Goal: Contribute content: Add original content to the website for others to see

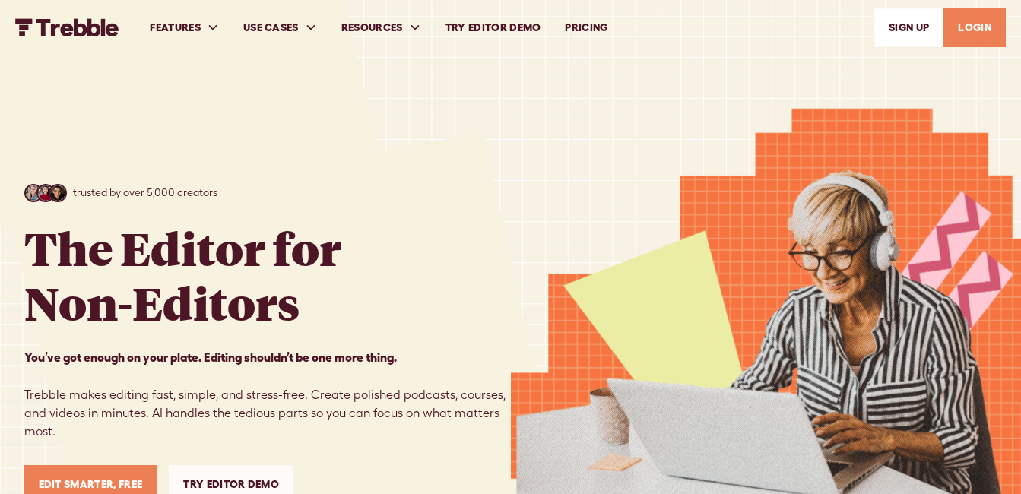
scroll to position [106, 0]
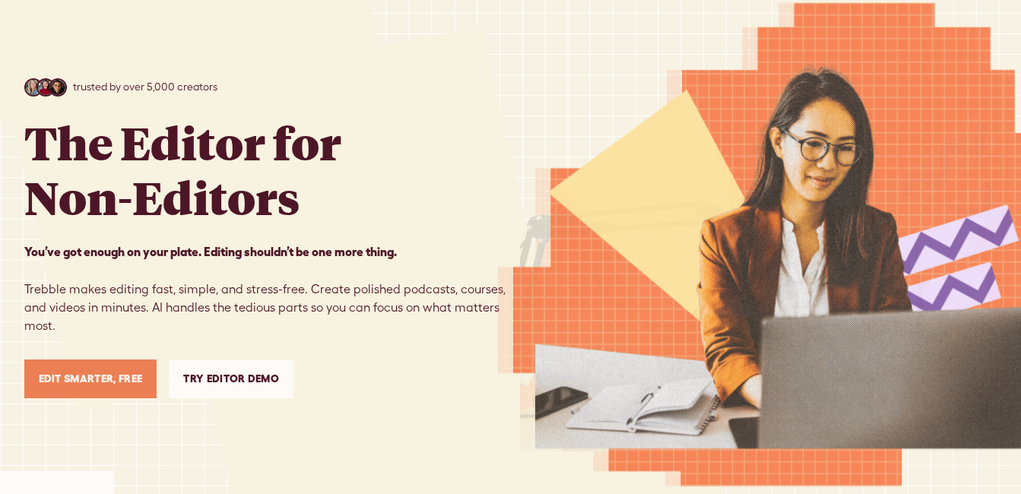
click at [100, 391] on link "Edit Smarter, Free" at bounding box center [90, 379] width 133 height 39
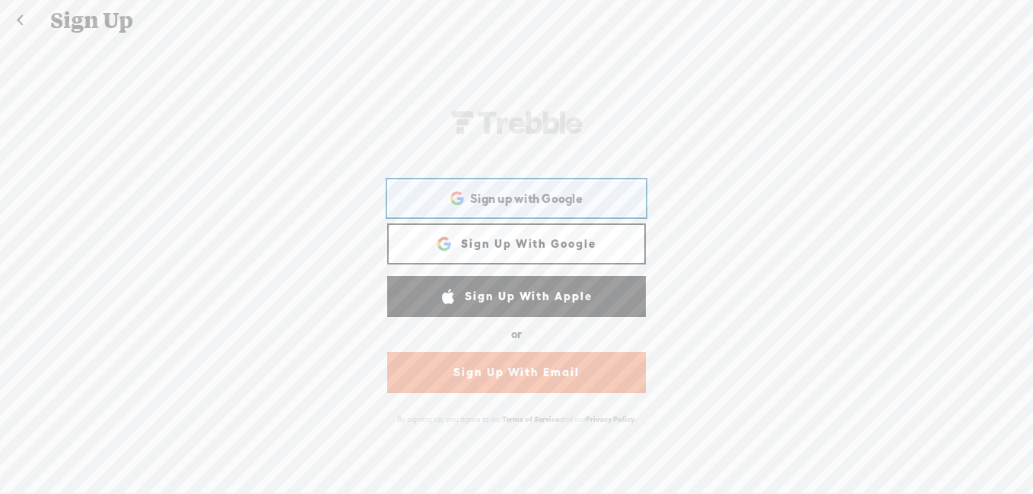
click at [451, 195] on icon at bounding box center [456, 194] width 11 height 5
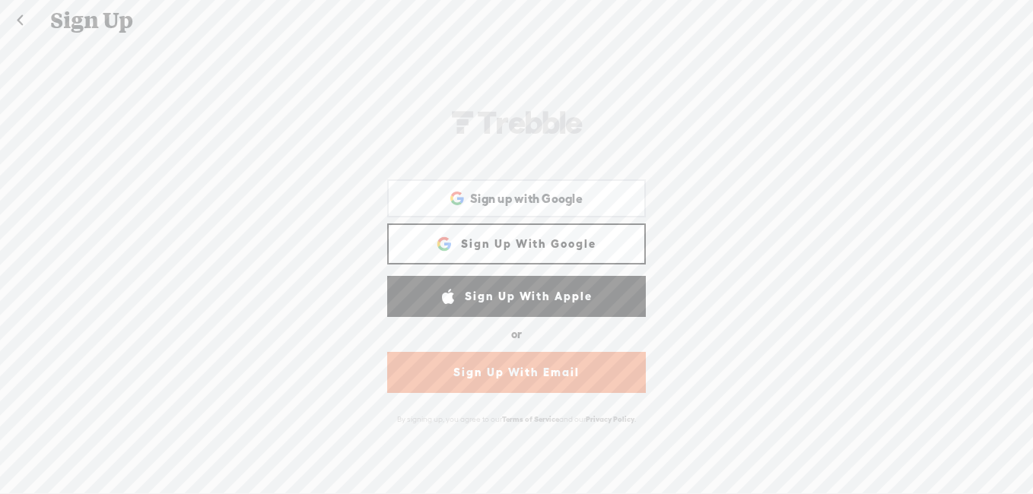
scroll to position [2, 0]
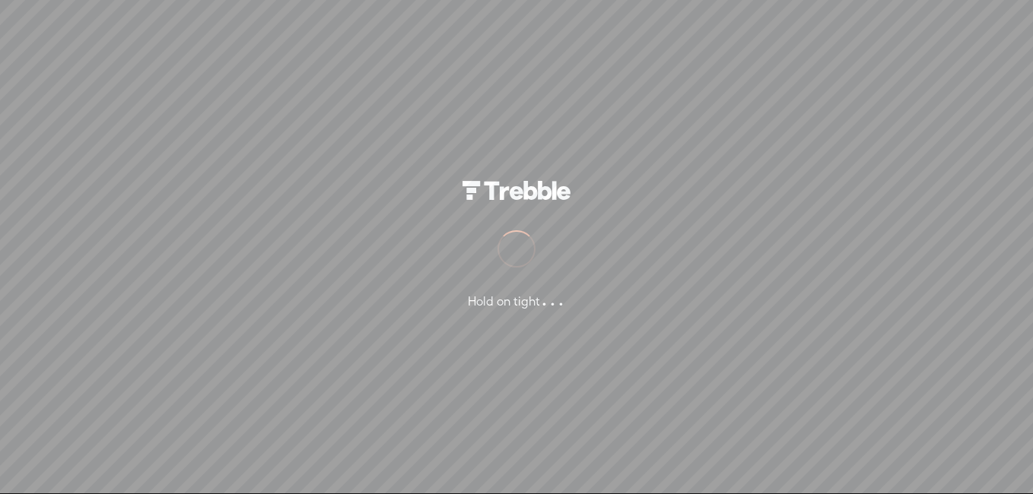
drag, startPoint x: 586, startPoint y: 441, endPoint x: 594, endPoint y: 419, distance: 23.3
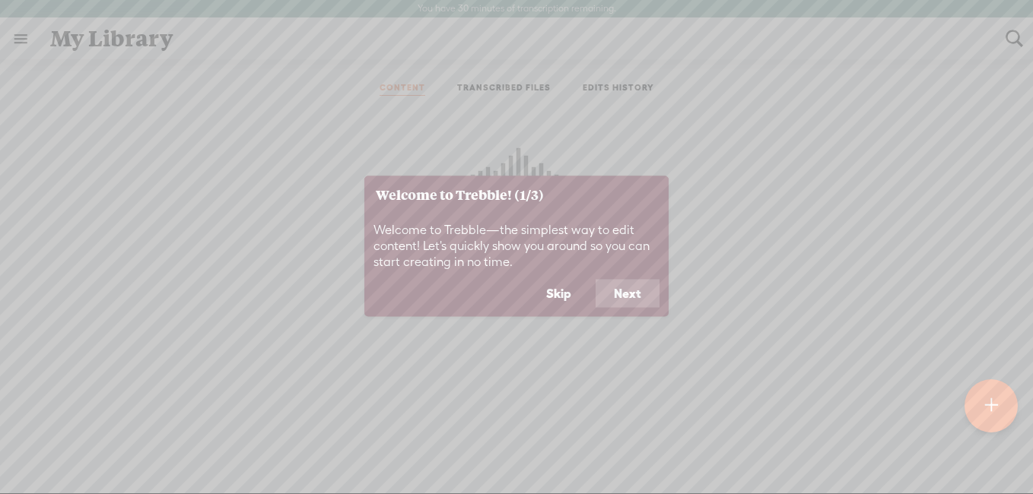
click at [627, 281] on button "Next" at bounding box center [628, 293] width 64 height 29
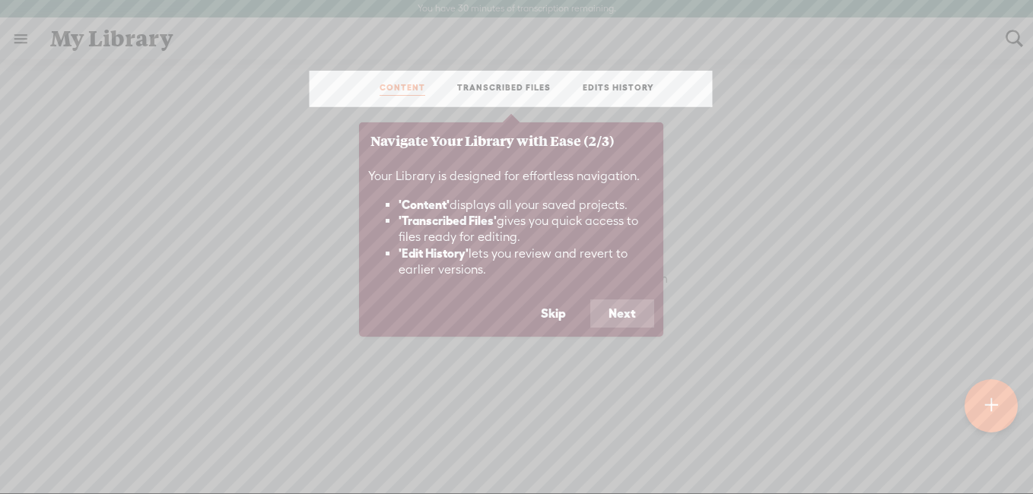
click at [621, 303] on button "Next" at bounding box center [622, 314] width 64 height 29
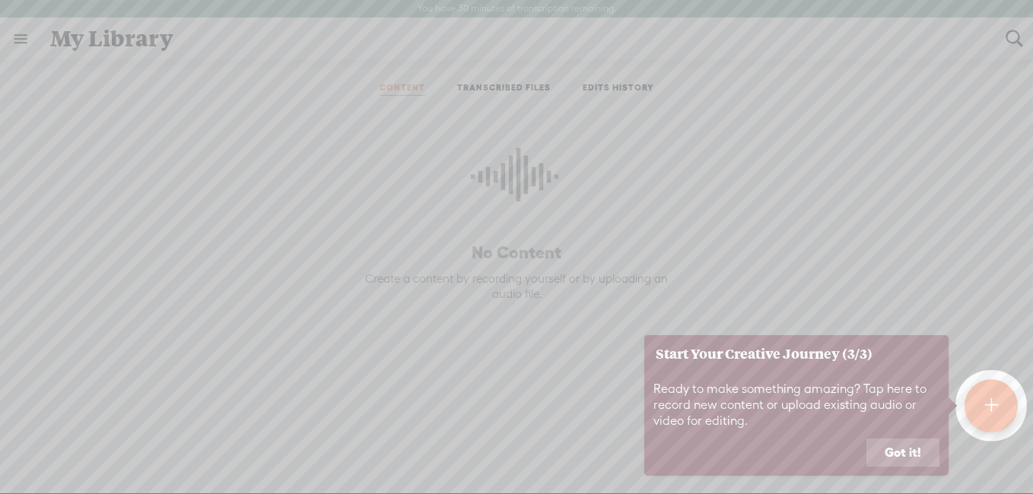
click at [893, 443] on button "Got it!" at bounding box center [902, 453] width 73 height 29
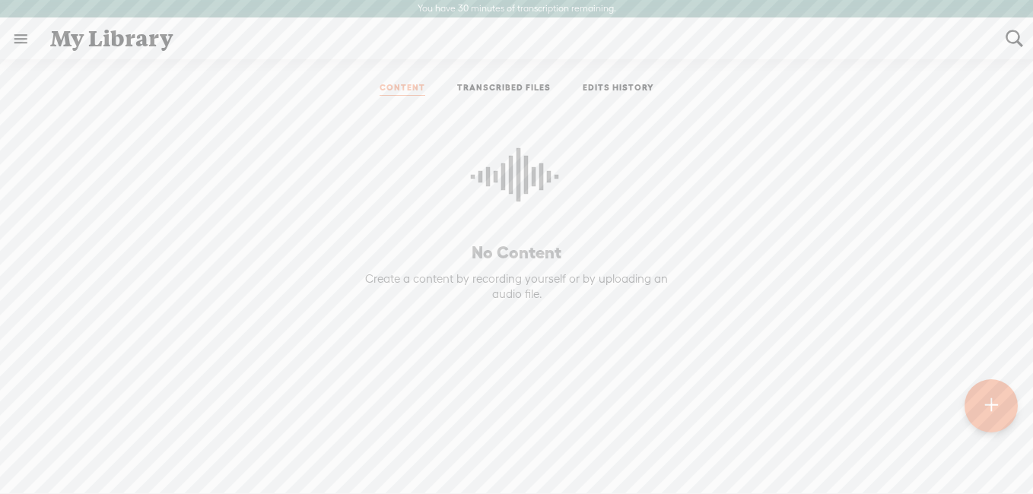
click at [984, 396] on t at bounding box center [990, 405] width 13 height 33
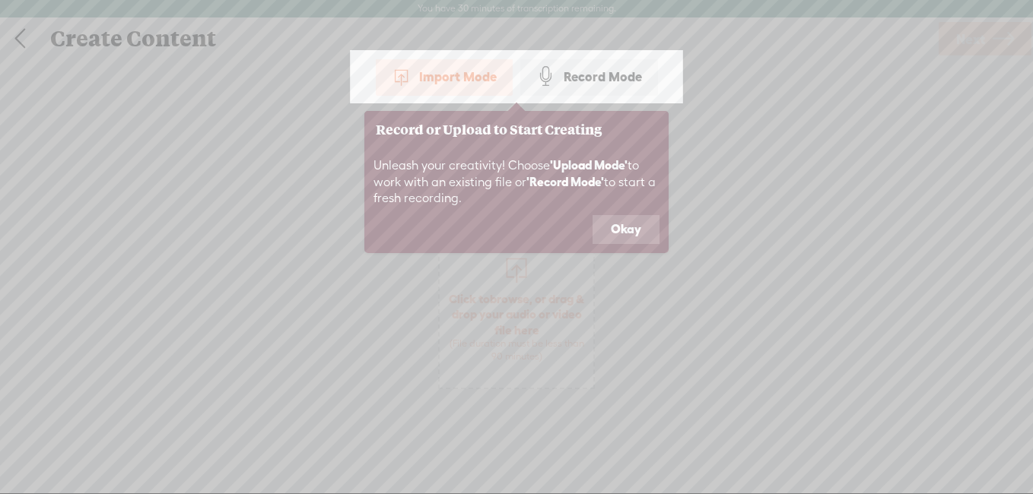
click at [598, 78] on div "Record Mode" at bounding box center [589, 77] width 138 height 38
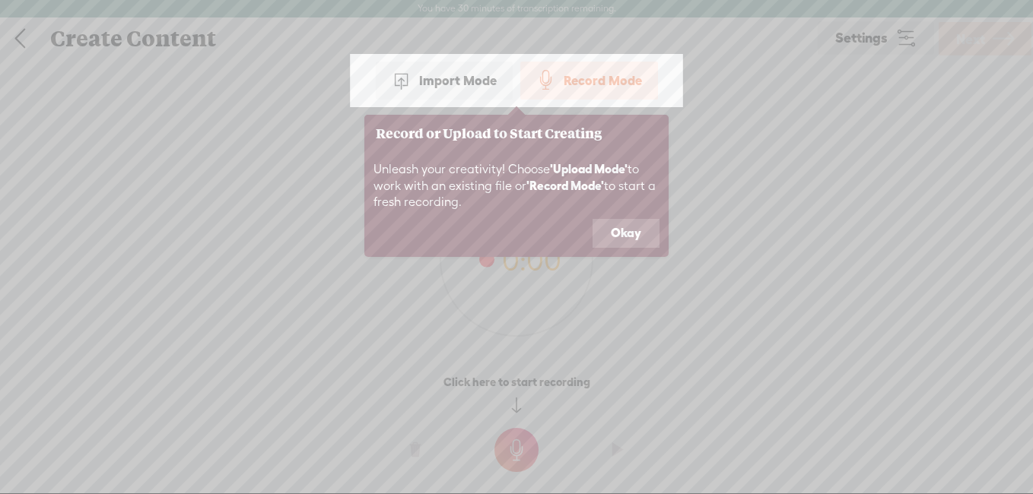
click at [633, 230] on button "Okay" at bounding box center [625, 233] width 67 height 29
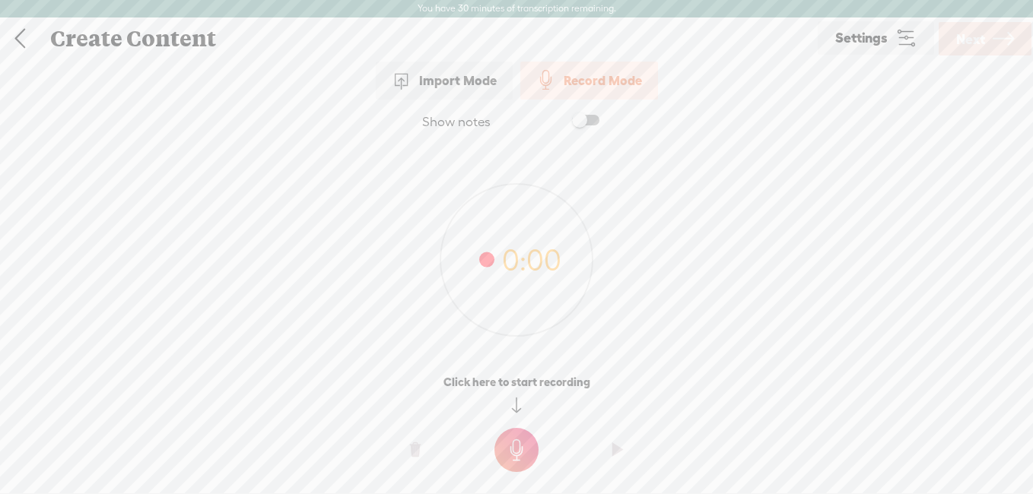
click at [514, 457] on t at bounding box center [516, 450] width 44 height 44
click at [525, 453] on t at bounding box center [516, 461] width 44 height 44
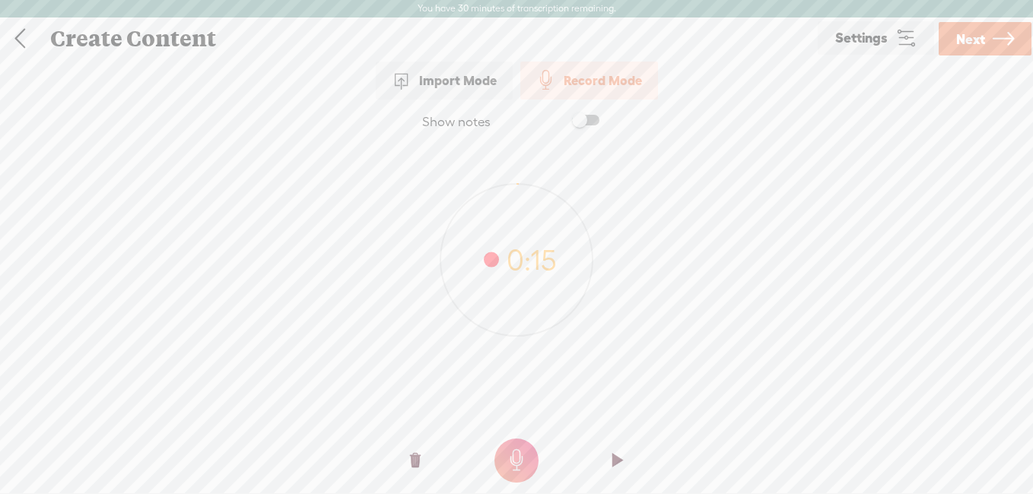
click at [617, 461] on t at bounding box center [617, 461] width 11 height 46
click at [516, 455] on t at bounding box center [516, 461] width 44 height 44
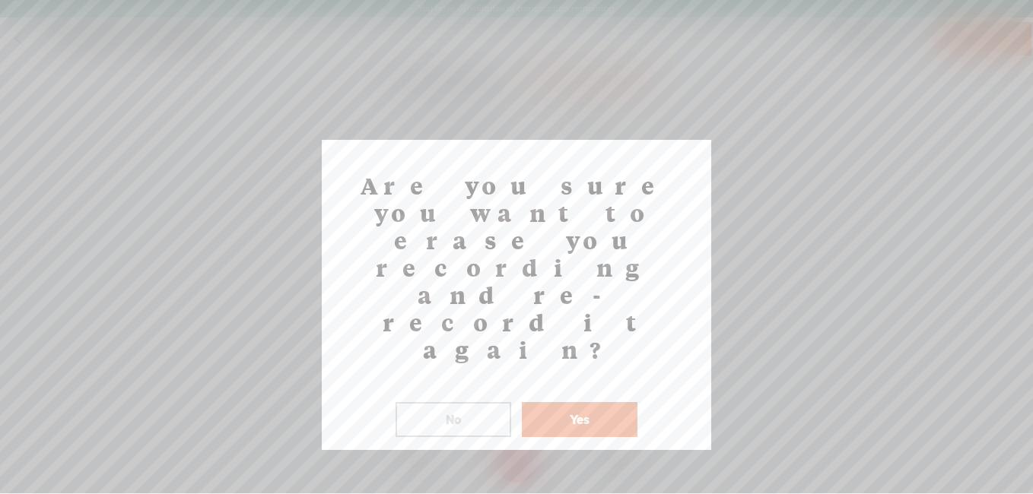
click at [561, 402] on button "Yes" at bounding box center [580, 419] width 116 height 35
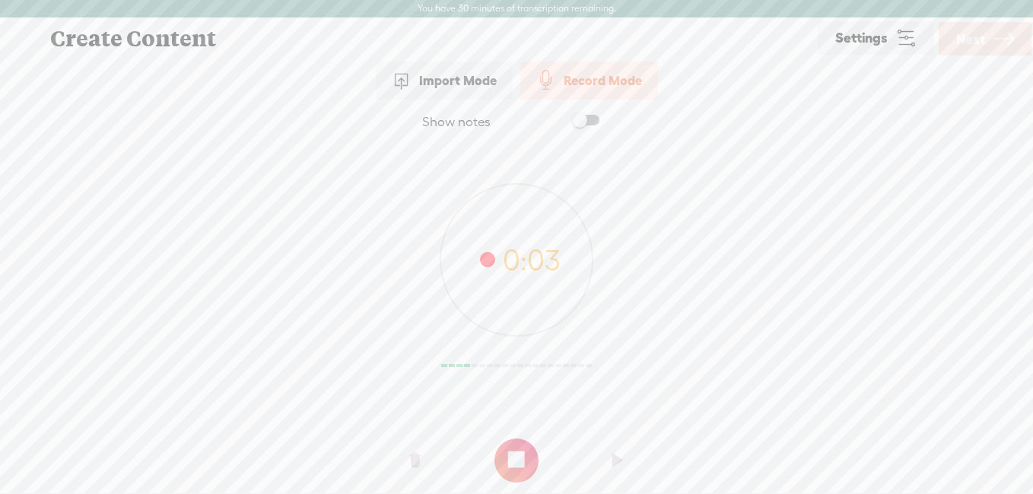
click at [517, 472] on t at bounding box center [516, 461] width 44 height 44
click at [0, 0] on t at bounding box center [0, 0] width 0 height 0
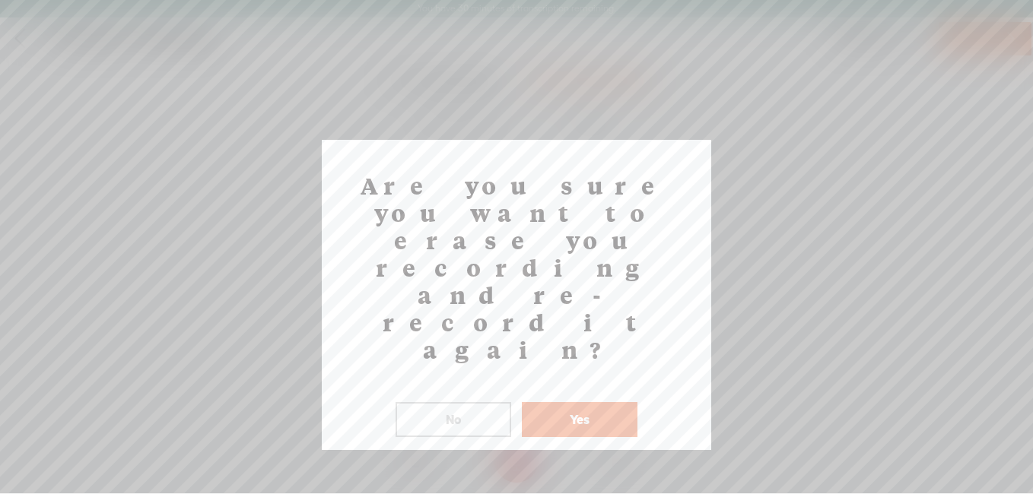
click at [468, 402] on button "No" at bounding box center [454, 419] width 116 height 35
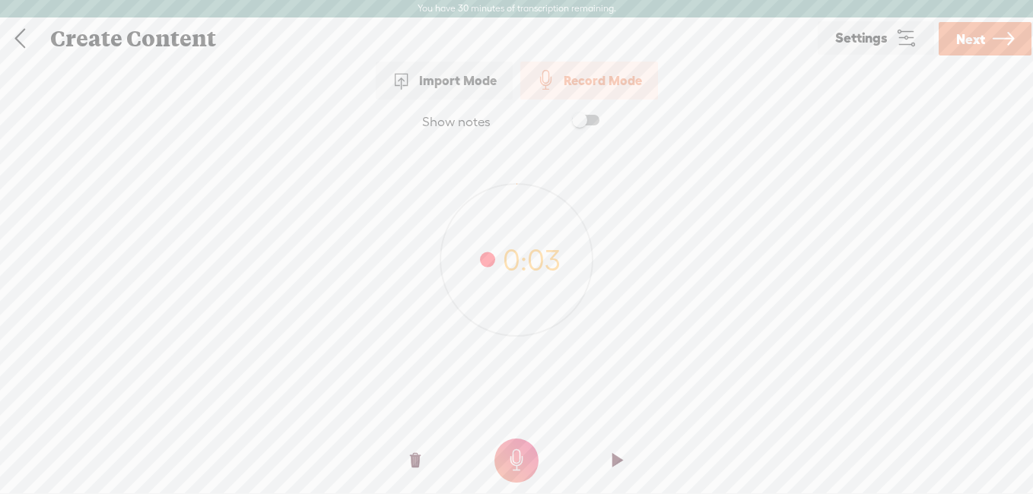
click at [625, 459] on o at bounding box center [617, 461] width 61 height 46
click at [967, 43] on span "Next" at bounding box center [970, 39] width 29 height 39
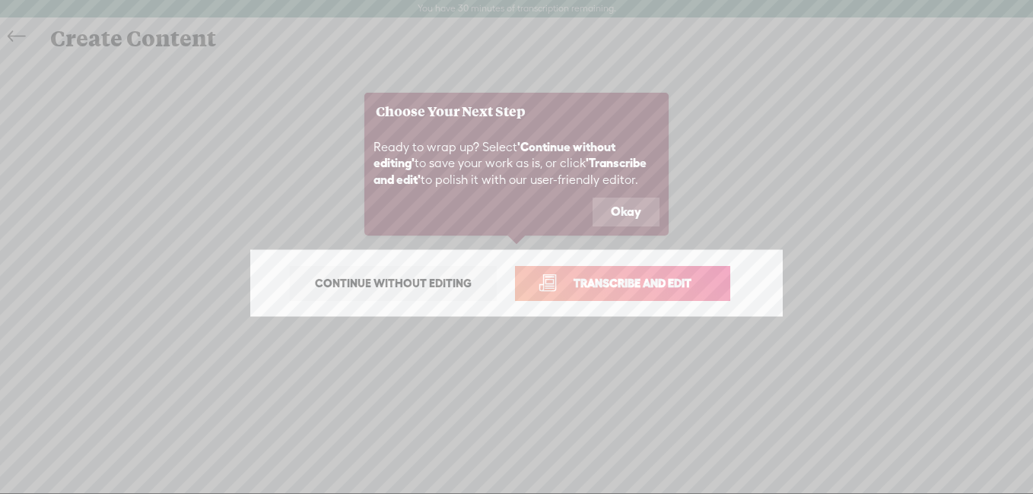
click at [618, 292] on span "Transcribe and edit" at bounding box center [633, 283] width 150 height 17
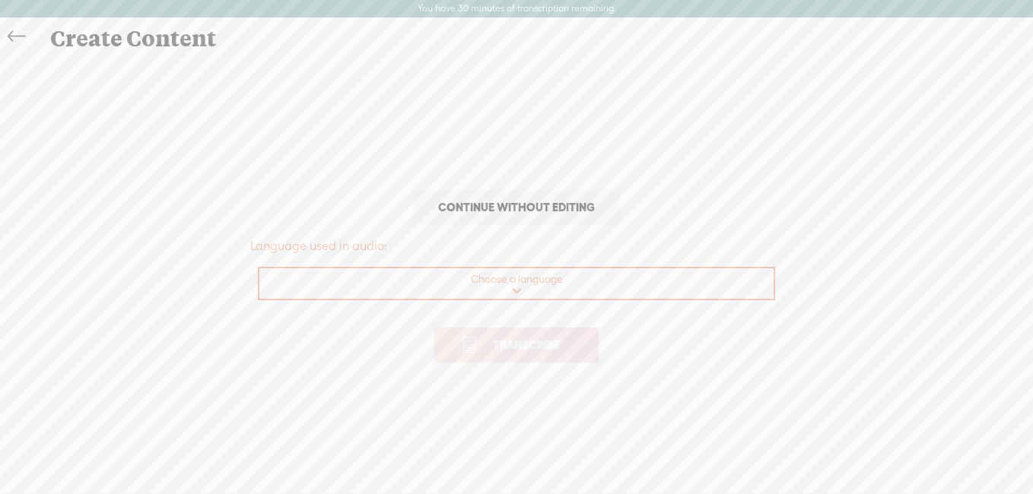
click at [544, 294] on select "Choose a language Afrikaans Albanian Amharic Arabic, Gulf Arabic, Modern Standa…" at bounding box center [517, 283] width 516 height 31
select select "en-US"
click at [259, 268] on select "Choose a language Afrikaans Albanian Amharic Arabic, Gulf Arabic, Modern Standa…" at bounding box center [517, 283] width 516 height 31
click at [507, 351] on span "Transcribe" at bounding box center [526, 344] width 99 height 17
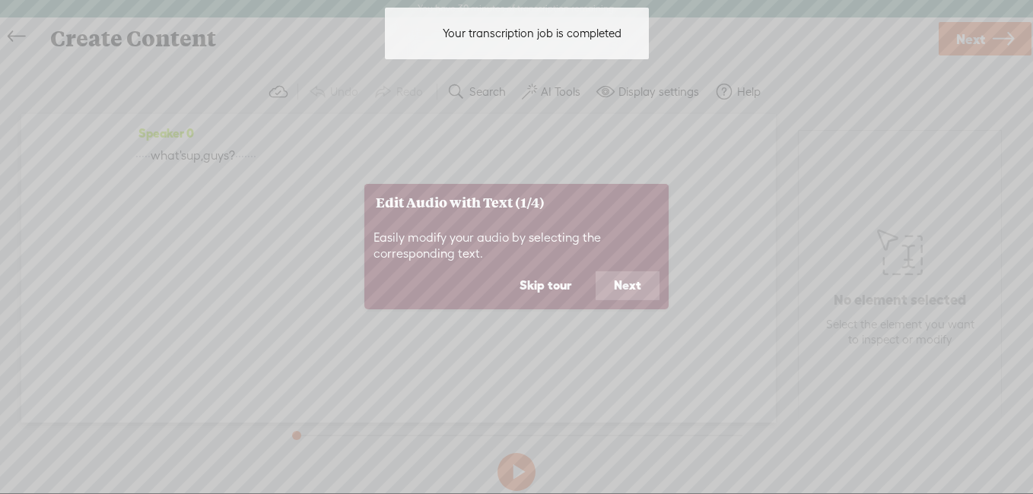
click at [631, 284] on button "Next" at bounding box center [628, 286] width 64 height 29
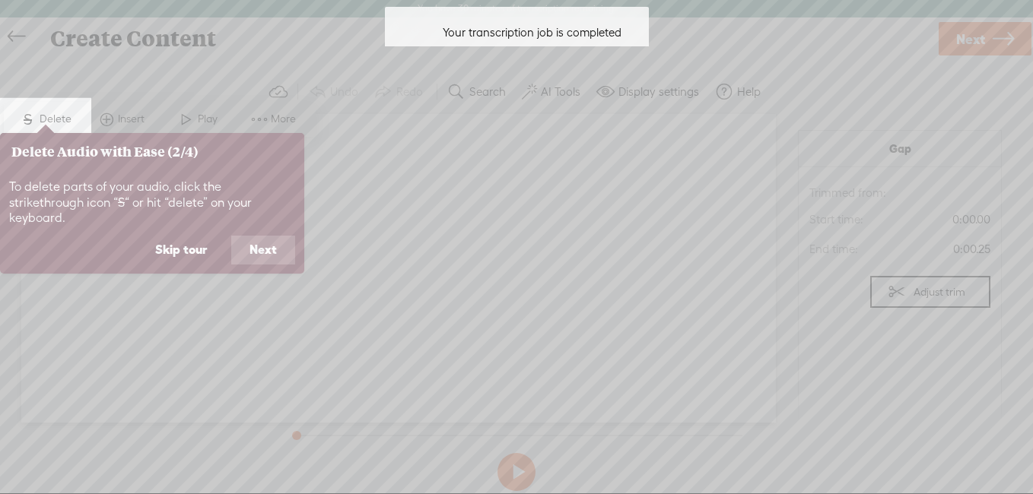
click at [270, 236] on button "Next" at bounding box center [263, 250] width 64 height 29
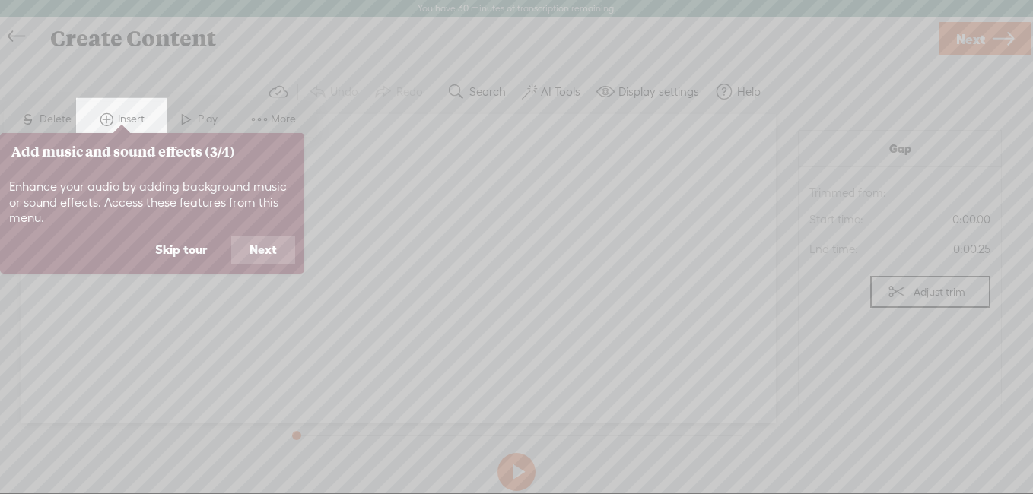
click at [265, 243] on button "Next" at bounding box center [263, 250] width 64 height 29
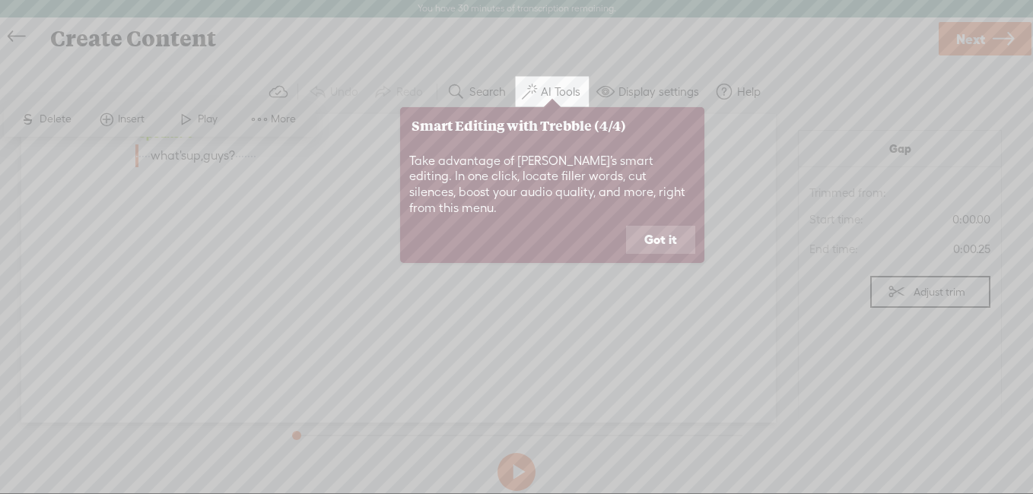
click at [666, 237] on button "Got it" at bounding box center [660, 240] width 69 height 29
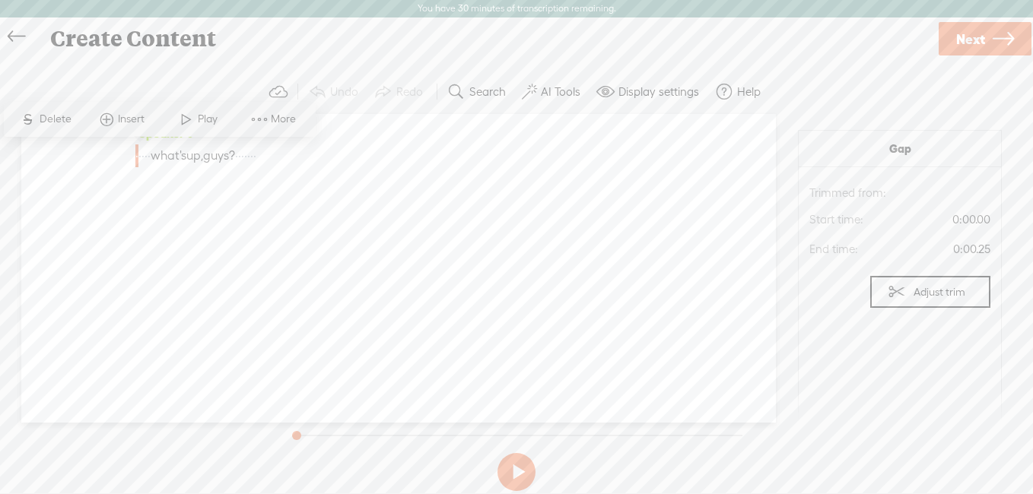
click at [238, 160] on span "·" at bounding box center [236, 156] width 3 height 23
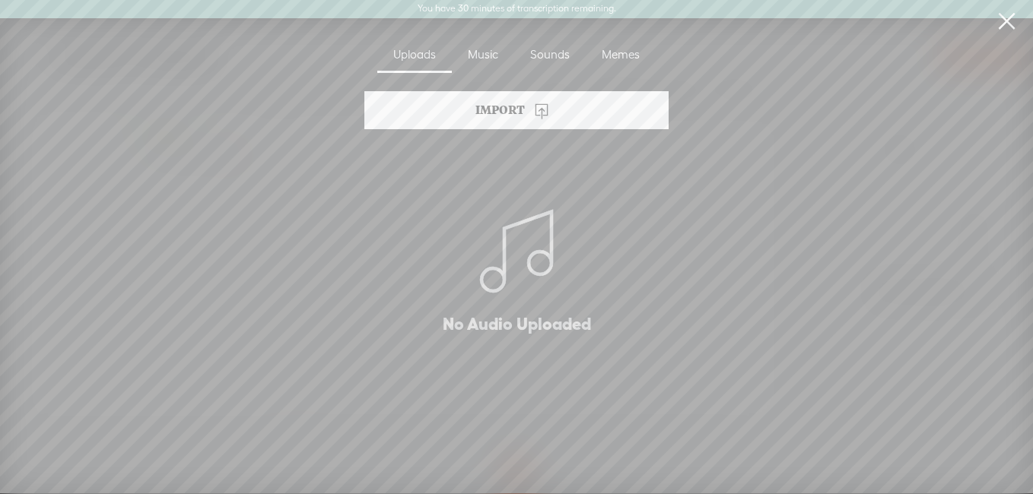
click at [1003, 25] on link at bounding box center [1006, 21] width 38 height 43
click at [1003, 25] on div "Create Content Use text-to-audio Use voice actor Record From This Browser Use p…" at bounding box center [516, 256] width 1033 height 476
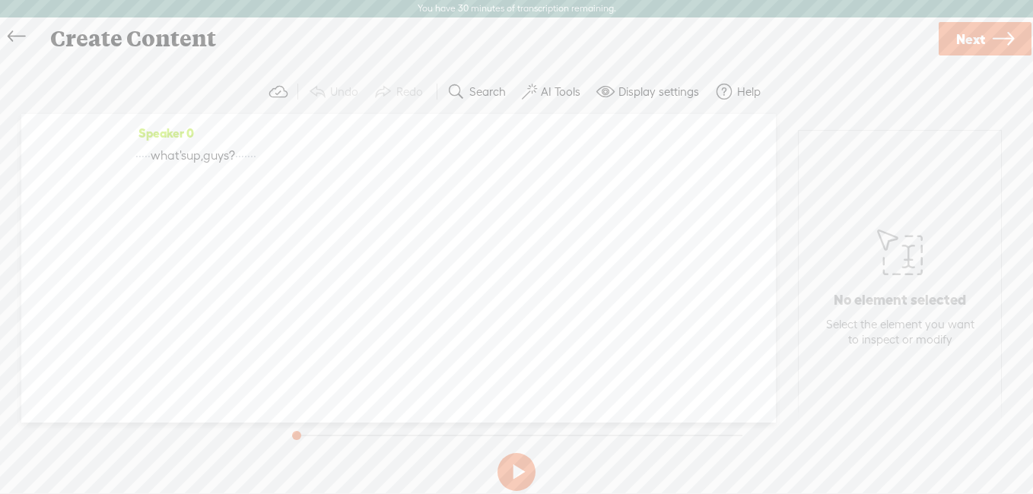
click at [244, 146] on span "·" at bounding box center [242, 156] width 3 height 23
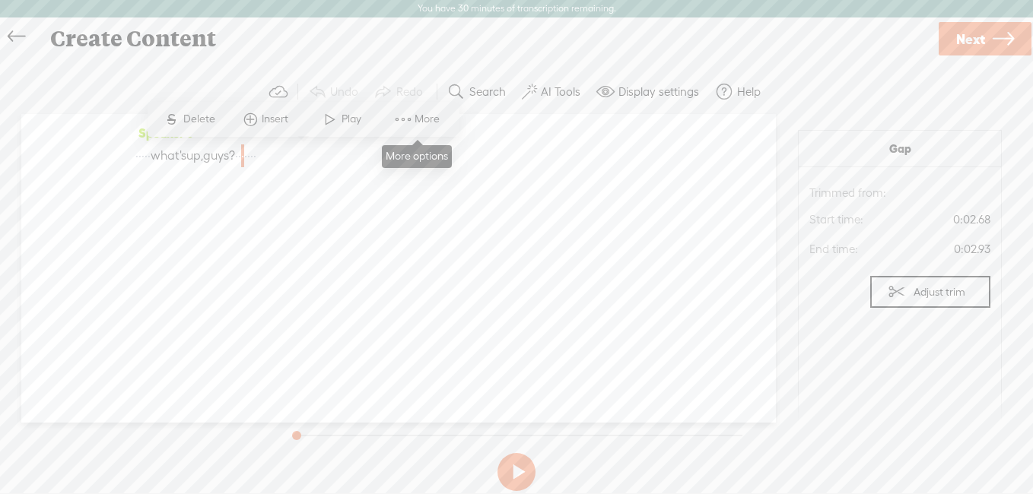
click at [415, 113] on span "More" at bounding box center [429, 119] width 29 height 15
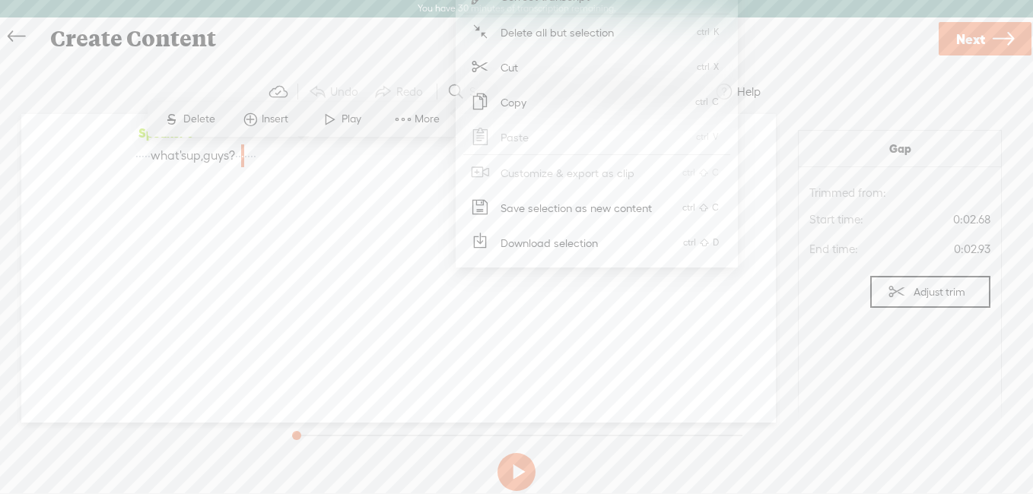
click at [359, 202] on div "Speaker 0 · · · · · what's up, guys? · · · · · · ·" at bounding box center [398, 268] width 754 height 309
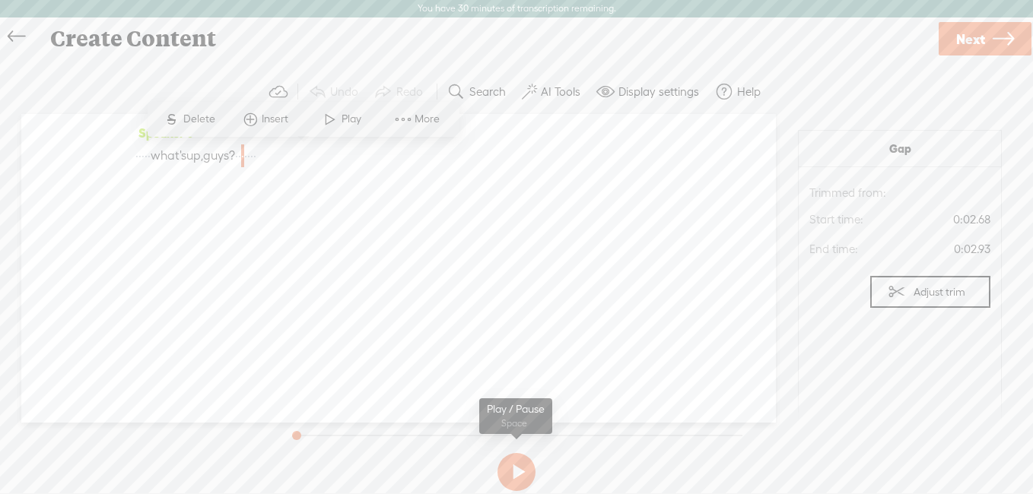
click at [527, 473] on button at bounding box center [516, 472] width 38 height 38
click at [0, 0] on button at bounding box center [0, 0] width 0 height 0
click at [971, 50] on span "Next" at bounding box center [970, 39] width 29 height 39
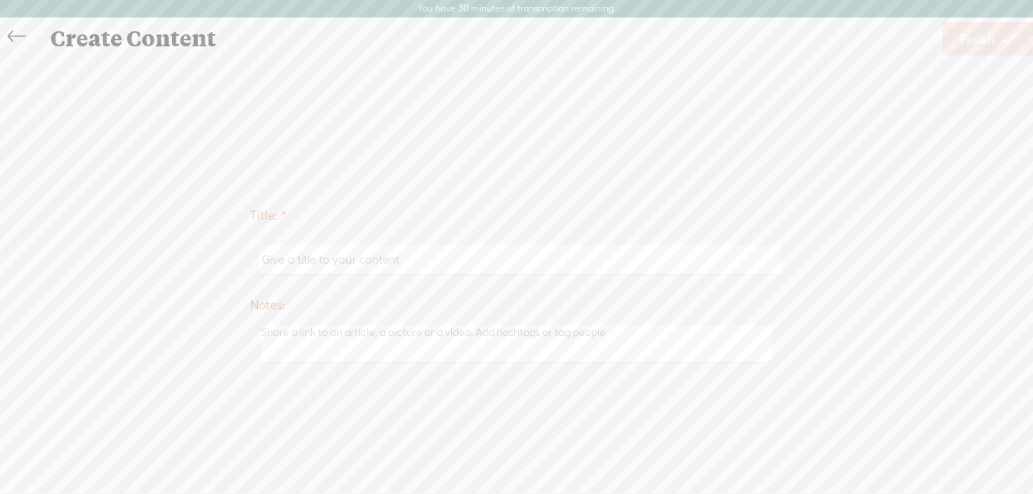
click at [369, 245] on input "text" at bounding box center [519, 260] width 521 height 30
type input "g"
click at [976, 46] on span "Finish" at bounding box center [977, 39] width 35 height 39
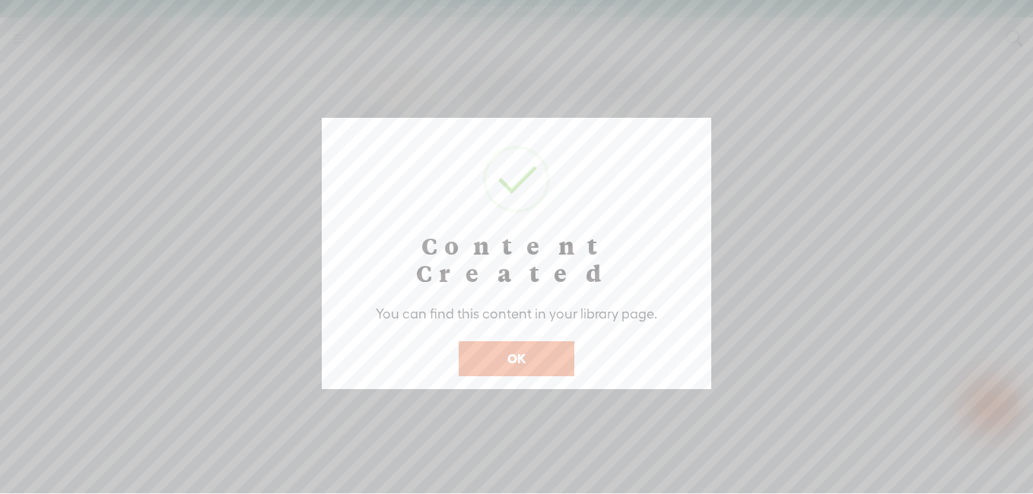
click at [525, 342] on button "OK" at bounding box center [517, 359] width 116 height 35
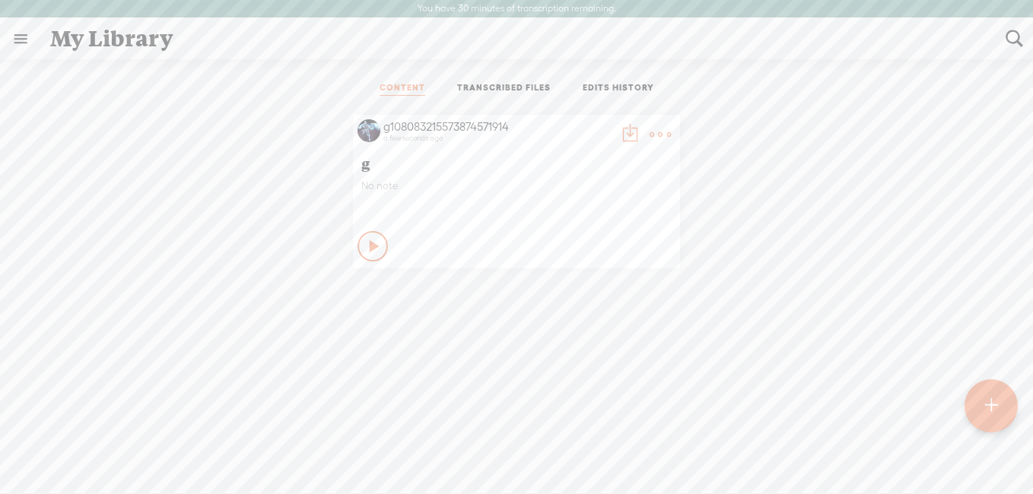
click at [367, 251] on icon at bounding box center [374, 246] width 15 height 15
click at [14, 30] on link at bounding box center [21, 39] width 40 height 40
click at [219, 134] on body "You have 30 minutes of transcription remaining. Upgrade to increase your limit …" at bounding box center [516, 247] width 1033 height 494
click at [993, 423] on t at bounding box center [990, 405] width 13 height 33
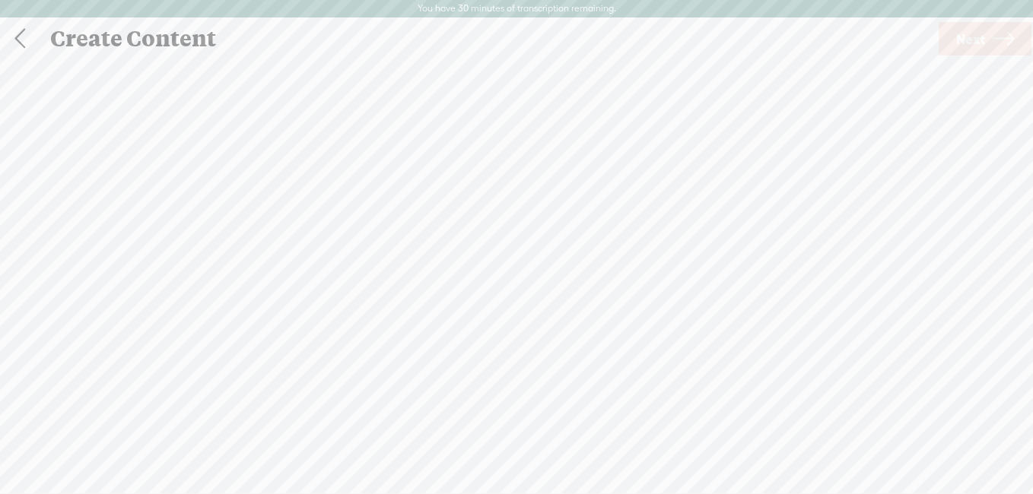
scroll to position [1, 0]
